Goal: Information Seeking & Learning: Learn about a topic

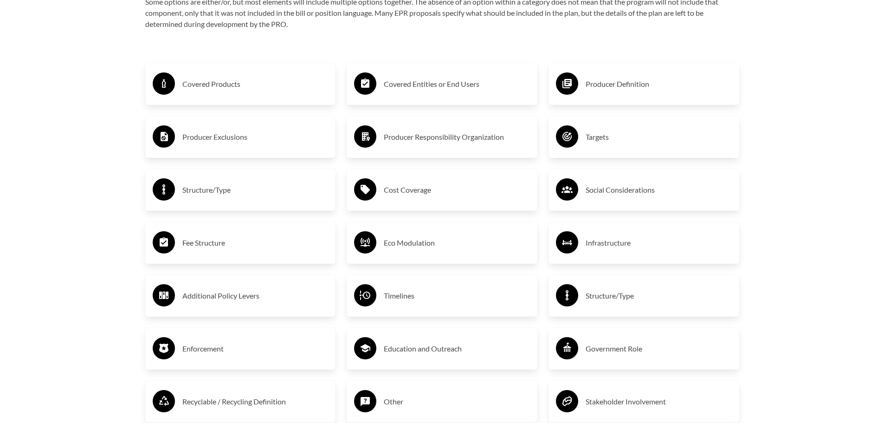
scroll to position [1670, 0]
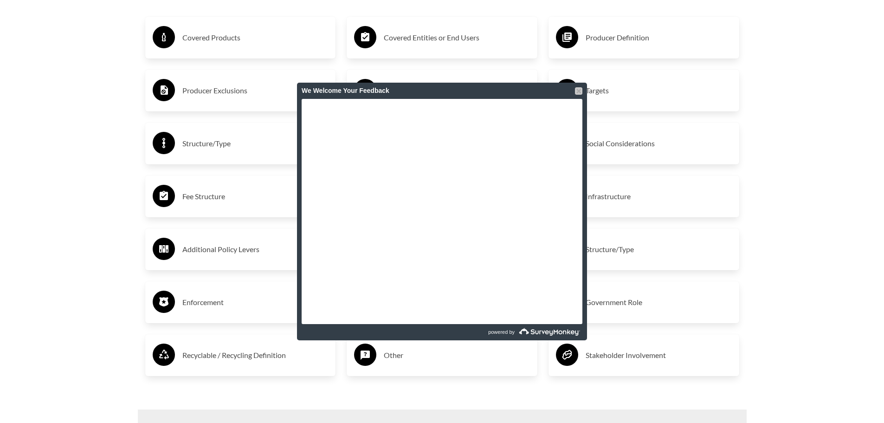
click at [580, 91] on div at bounding box center [578, 90] width 7 height 7
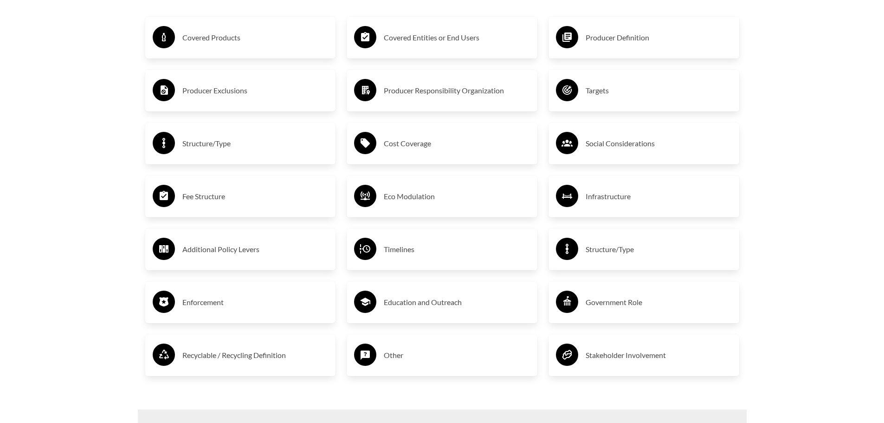
scroll to position [1716, 0]
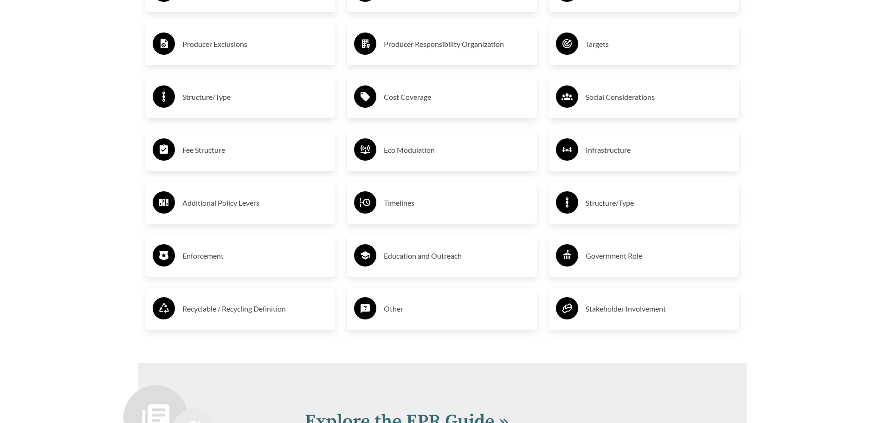
click at [196, 258] on h3 "Enforcement" at bounding box center [255, 255] width 146 height 15
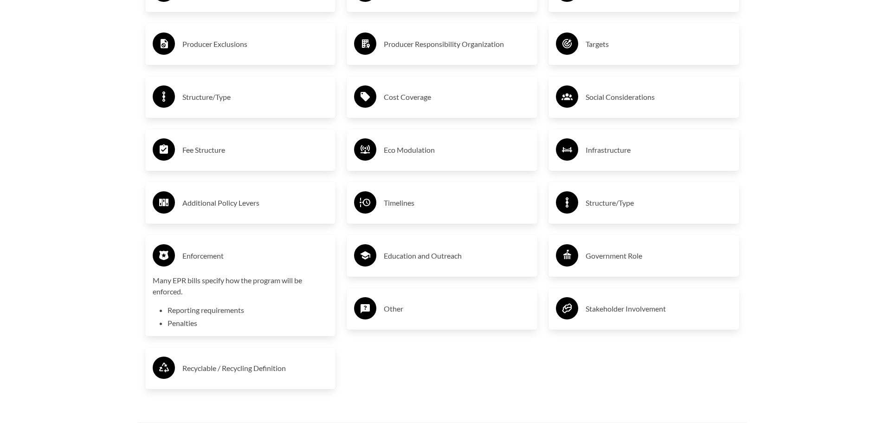
click at [205, 258] on h3 "Enforcement" at bounding box center [255, 255] width 146 height 15
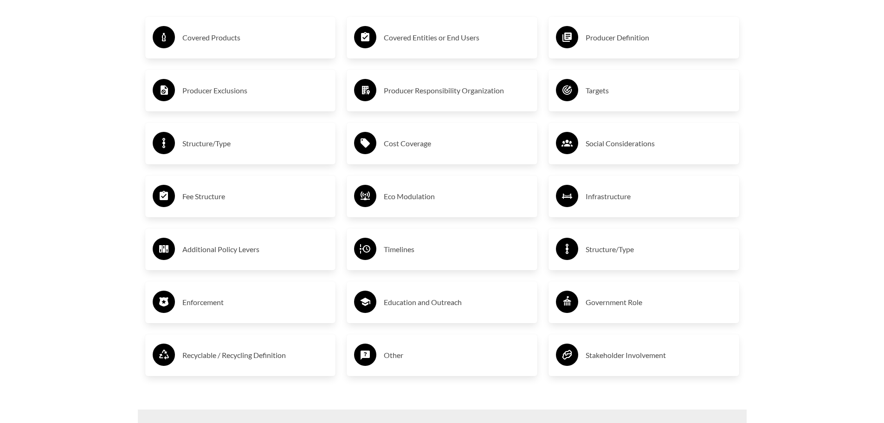
scroll to position [1624, 0]
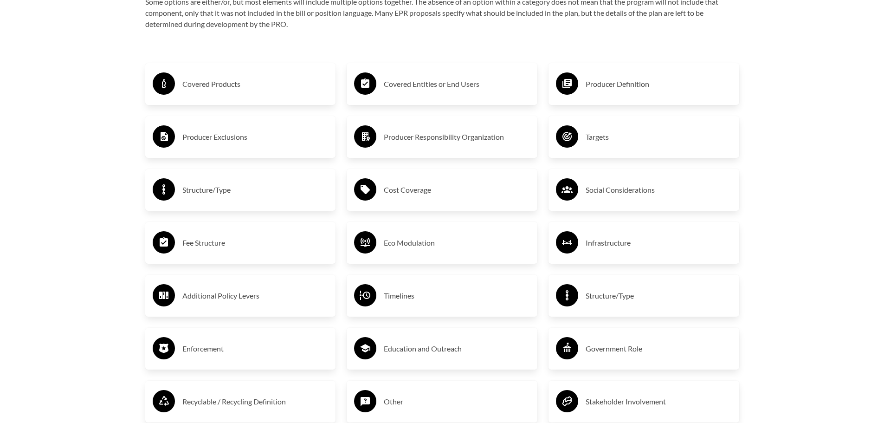
click at [605, 138] on h3 "Targets" at bounding box center [658, 136] width 146 height 15
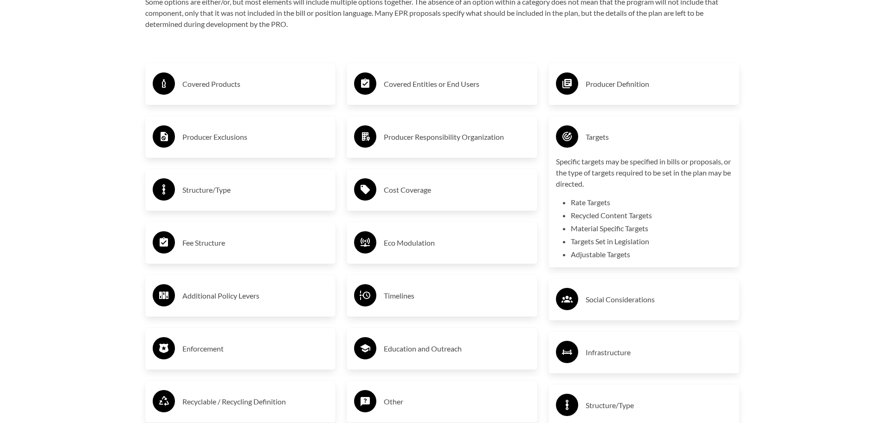
click at [593, 138] on h3 "Targets" at bounding box center [658, 136] width 146 height 15
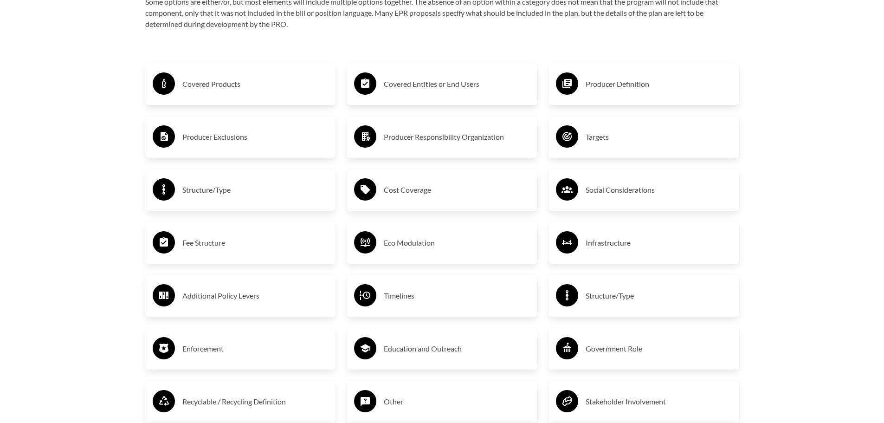
click at [227, 85] on h3 "Covered Products" at bounding box center [255, 84] width 146 height 15
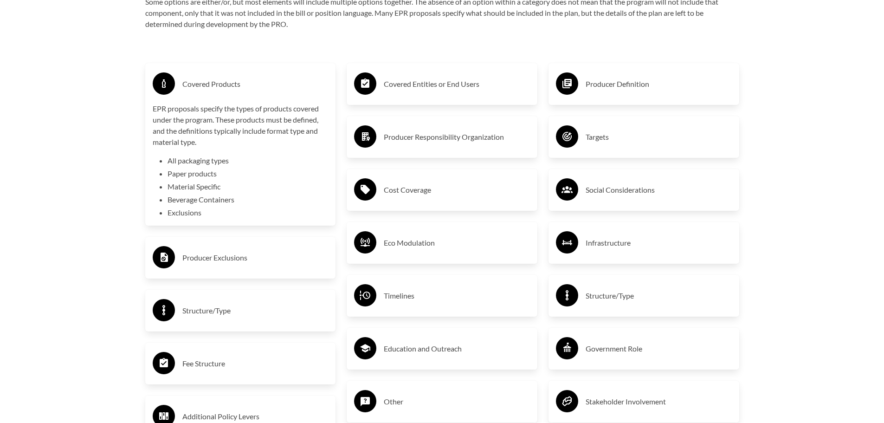
click at [227, 85] on h3 "Covered Products" at bounding box center [255, 84] width 146 height 15
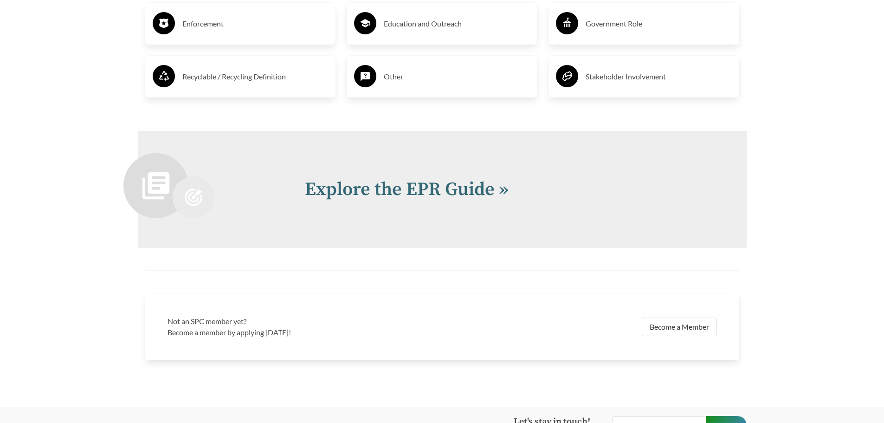
scroll to position [1995, 0]
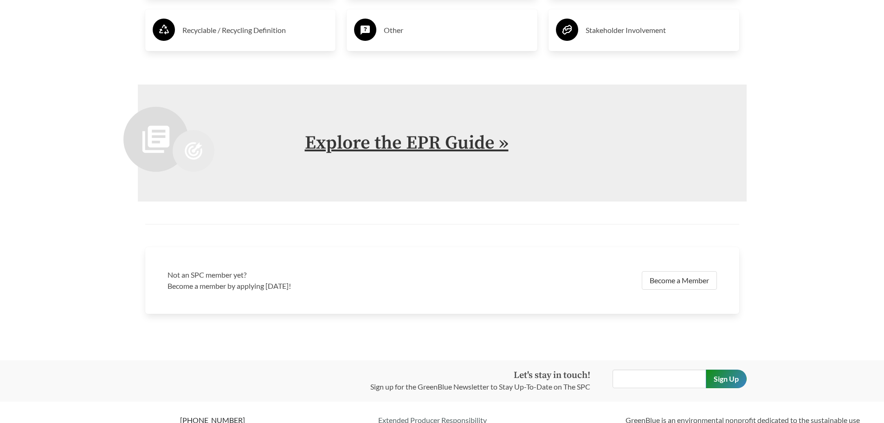
click at [486, 144] on link "Explore the EPR Guide »" at bounding box center [407, 142] width 204 height 23
